Goal: Task Accomplishment & Management: Manage account settings

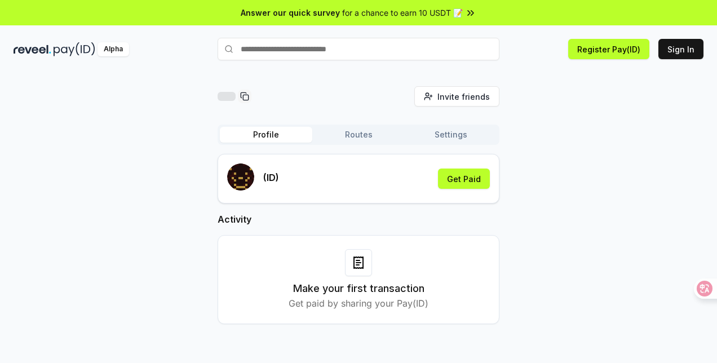
click at [555, 155] on div "Invite friends Invite Profile Routes Settings (ID) Get Paid Activity Make your …" at bounding box center [359, 214] width 690 height 256
click at [359, 138] on button "Routes" at bounding box center [358, 135] width 92 height 16
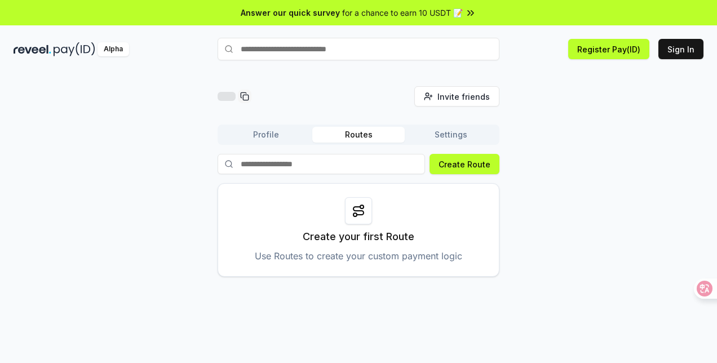
click at [274, 131] on button "Profile" at bounding box center [266, 135] width 92 height 16
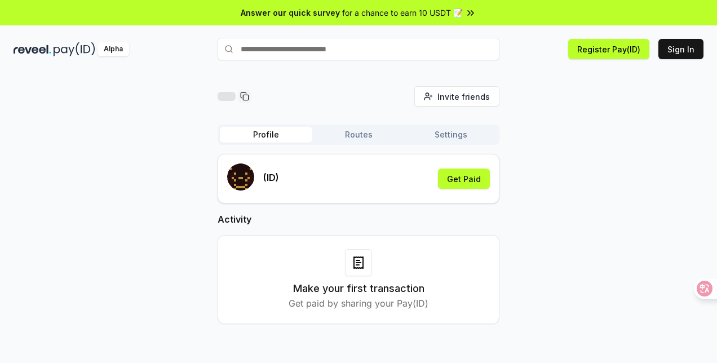
click at [369, 133] on button "Routes" at bounding box center [358, 135] width 92 height 16
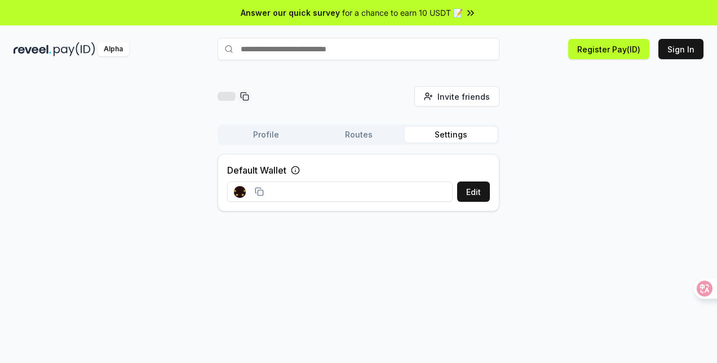
click at [437, 130] on button "Settings" at bounding box center [451, 135] width 92 height 16
click at [249, 135] on button "Profile" at bounding box center [266, 135] width 92 height 16
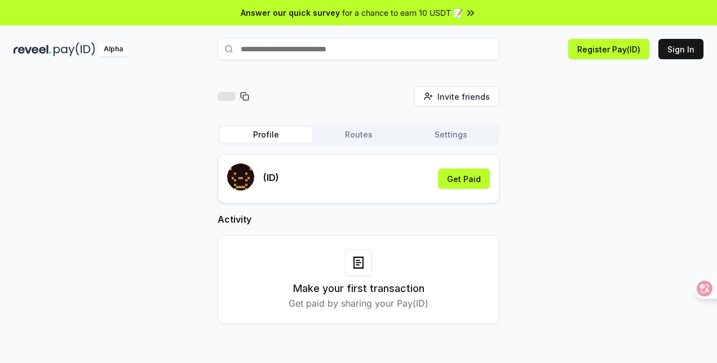
click at [107, 151] on div "Invite friends Invite Profile Routes Settings (ID) Get Paid Activity Make your …" at bounding box center [359, 214] width 690 height 256
